Goal: Task Accomplishment & Management: Use online tool/utility

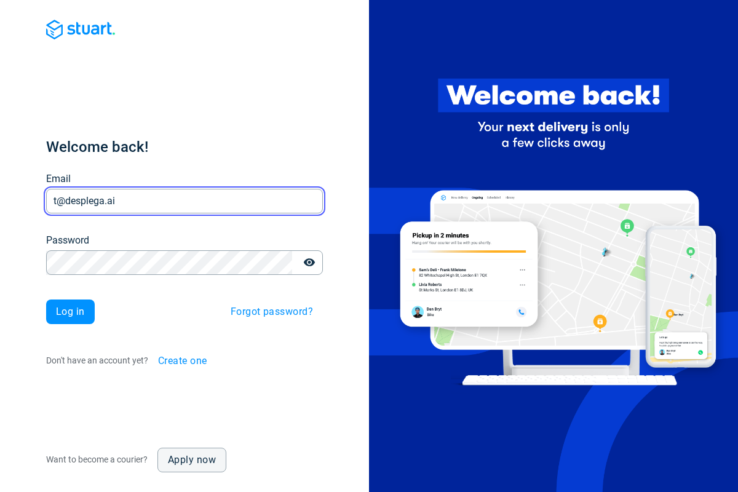
type input "t@desplega.ai"
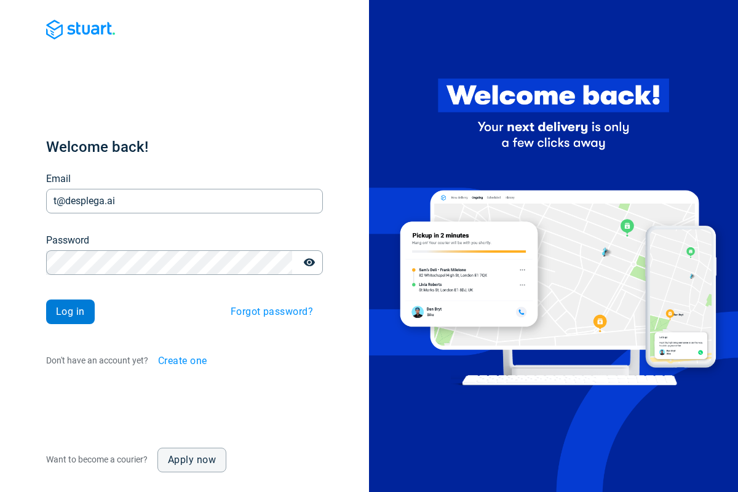
click at [70, 312] on span "Log in" at bounding box center [70, 312] width 29 height 10
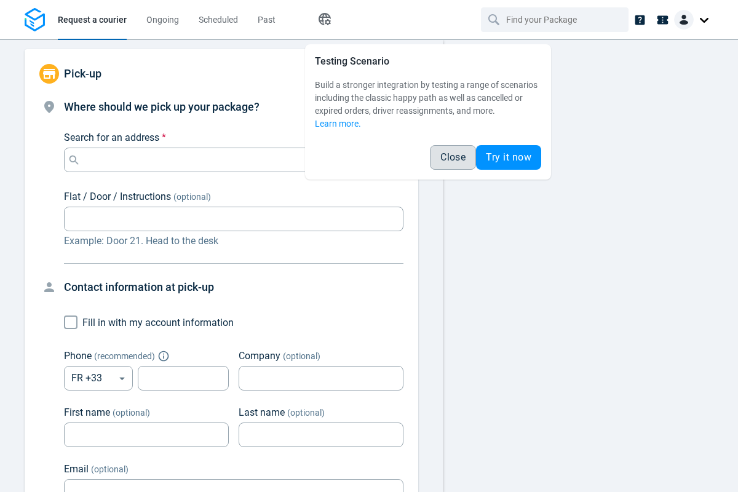
click at [453, 157] on span "Close" at bounding box center [452, 158] width 25 height 10
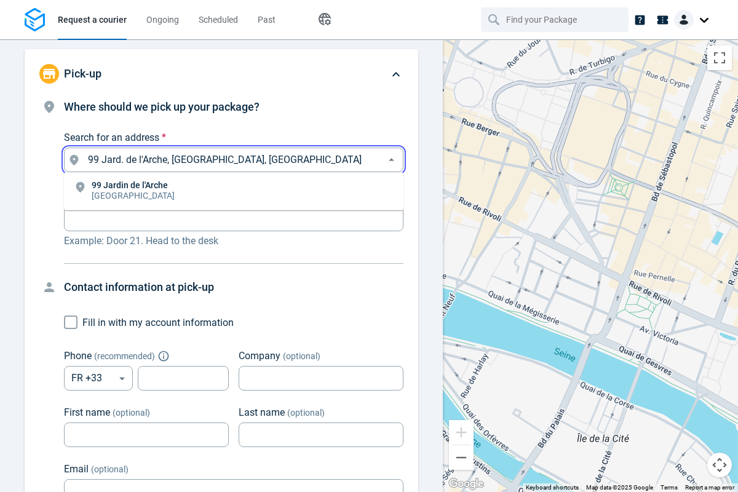
click at [234, 191] on li "[STREET_ADDRESS]" at bounding box center [234, 191] width 340 height 28
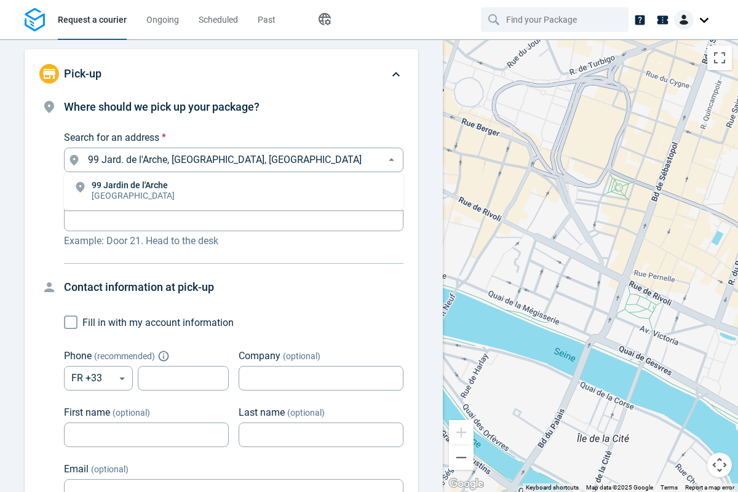
type input "99 Jard. de l'Arche, [GEOGRAPHIC_DATA], [GEOGRAPHIC_DATA]"
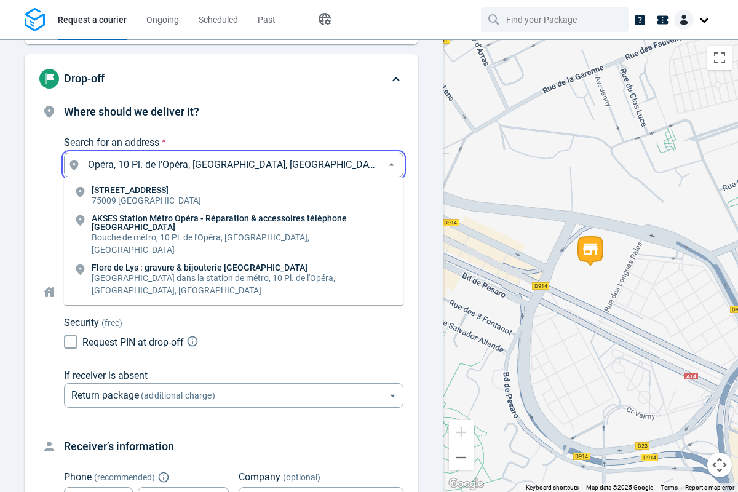
click at [234, 196] on li "[STREET_ADDRESS]" at bounding box center [234, 196] width 340 height 28
type input "10 Pl. de l'Opéra, [GEOGRAPHIC_DATA], [GEOGRAPHIC_DATA]"
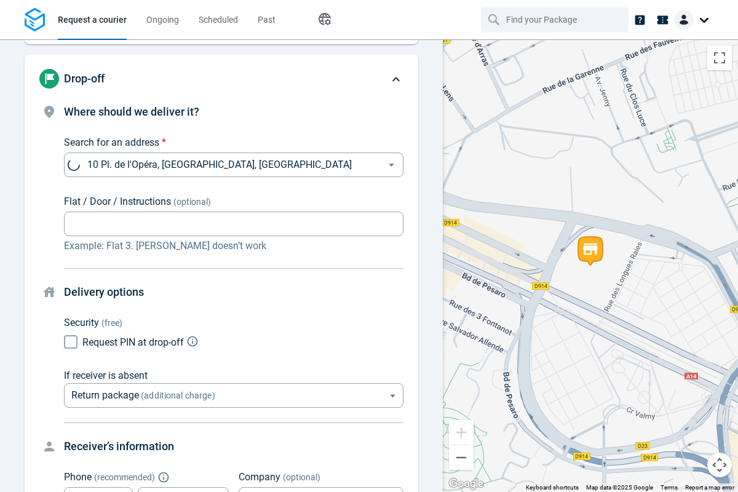
click at [234, 266] on body "Request a courier Ongoing Scheduled Past Happy Path Pick-up 99 Jard. de l'Arche…" at bounding box center [369, 246] width 738 height 492
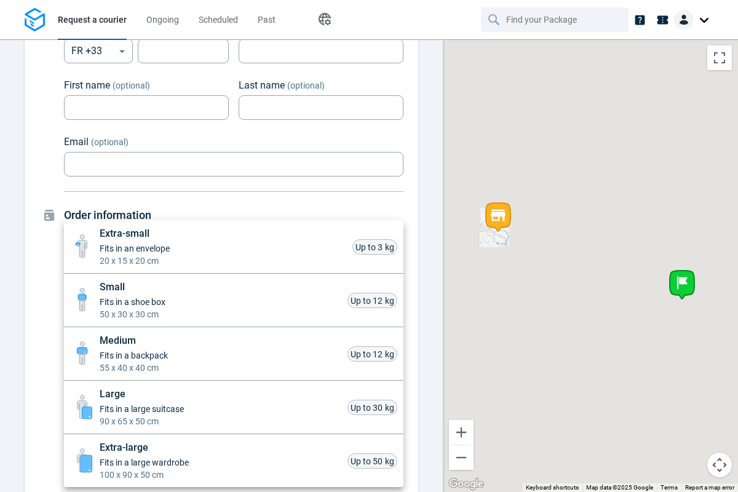
click at [234, 300] on li "Small Fits in a shoe box 50 x 30 x 30 cm Up to 12 kg" at bounding box center [234, 301] width 340 height 54
type input "small"
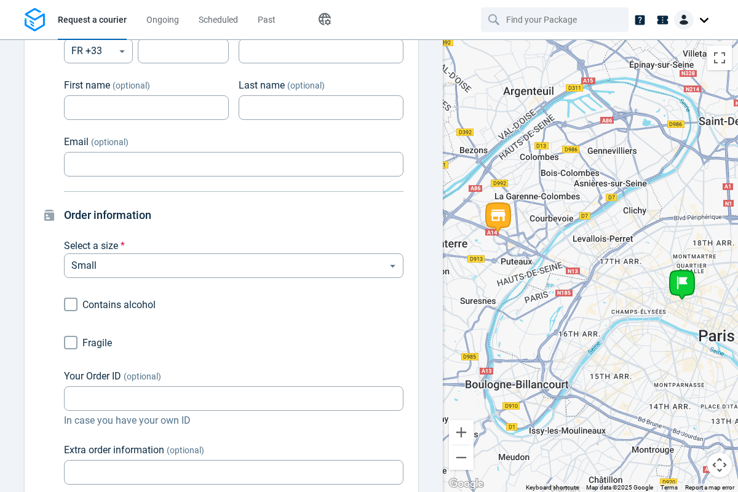
click at [71, 343] on div "Extra-small Fits in an envelope 20 x 15 x 20 cm Up to 3 kg Small Fits in a shoe…" at bounding box center [369, 248] width 738 height 487
click at [71, 343] on input "Fragile" at bounding box center [70, 342] width 23 height 23
checkbox input "true"
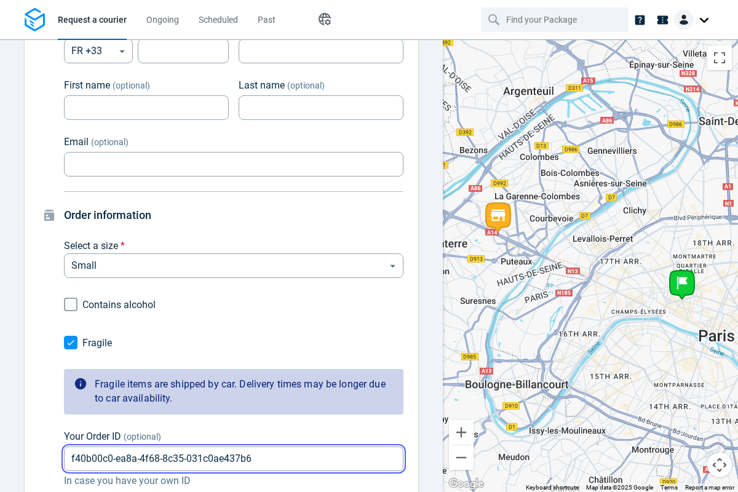
type input "f40b00c0-ea8a-4f68-8c35-031c0ae437b6"
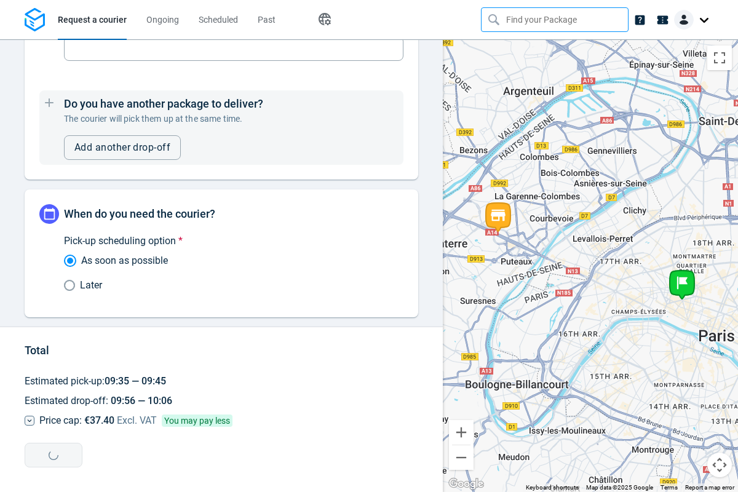
type input "f40b00c0-ea8a-4f68-8c35-031c0ae437b6"
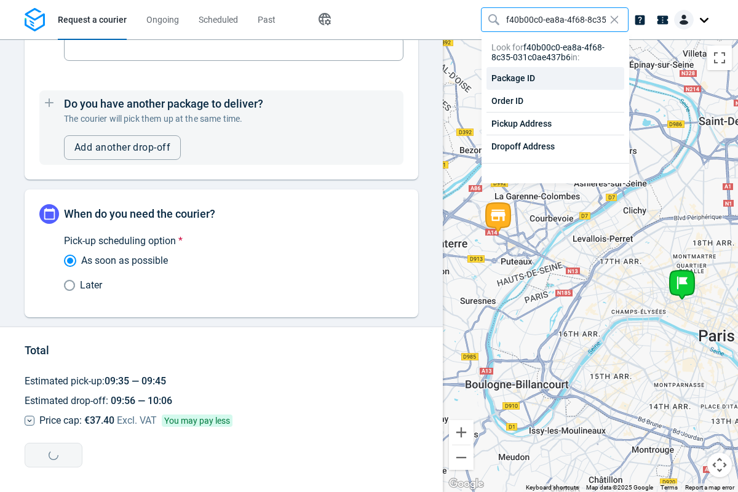
scroll to position [0, 61]
click at [555, 101] on div "Order ID" at bounding box center [556, 101] width 138 height 23
